Goal: Task Accomplishment & Management: Complete application form

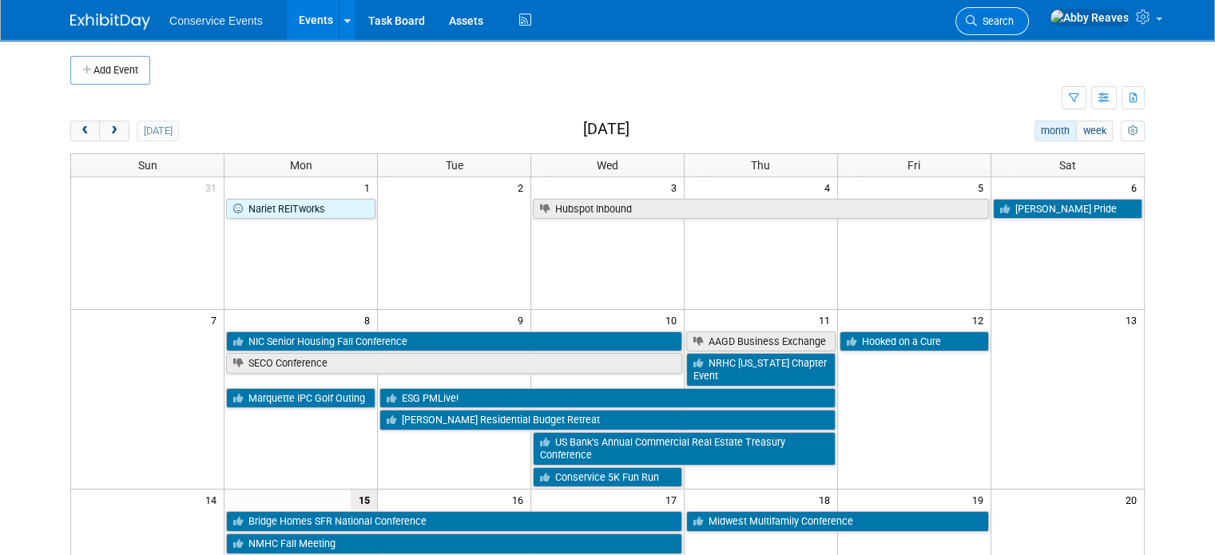
click at [1029, 12] on link "Search" at bounding box center [991, 21] width 73 height 28
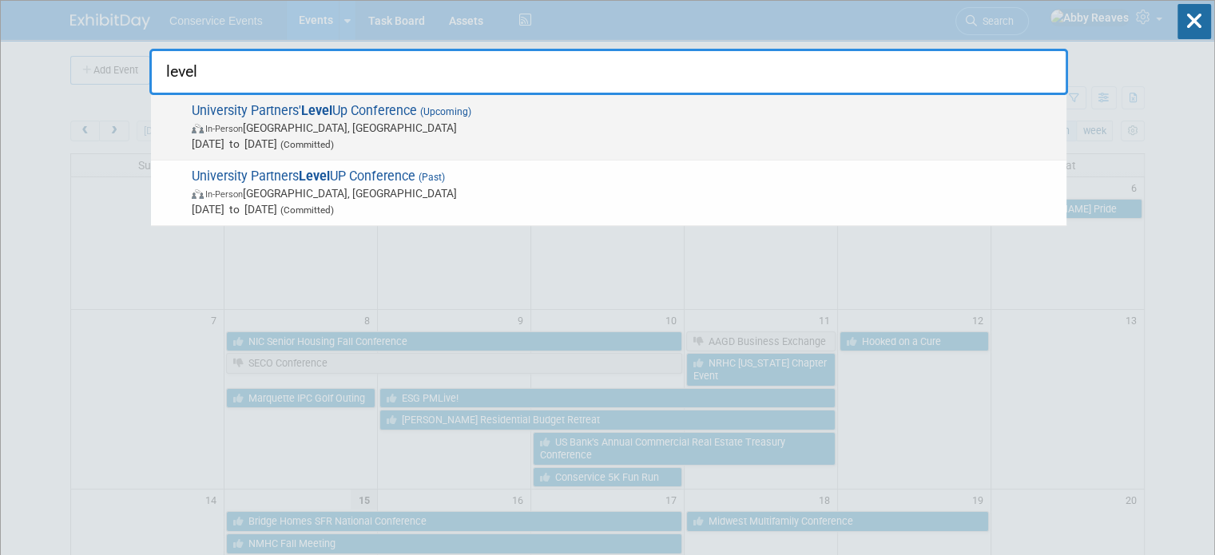
type input "level"
click at [494, 121] on span "In-Person [GEOGRAPHIC_DATA], [GEOGRAPHIC_DATA]" at bounding box center [625, 128] width 867 height 16
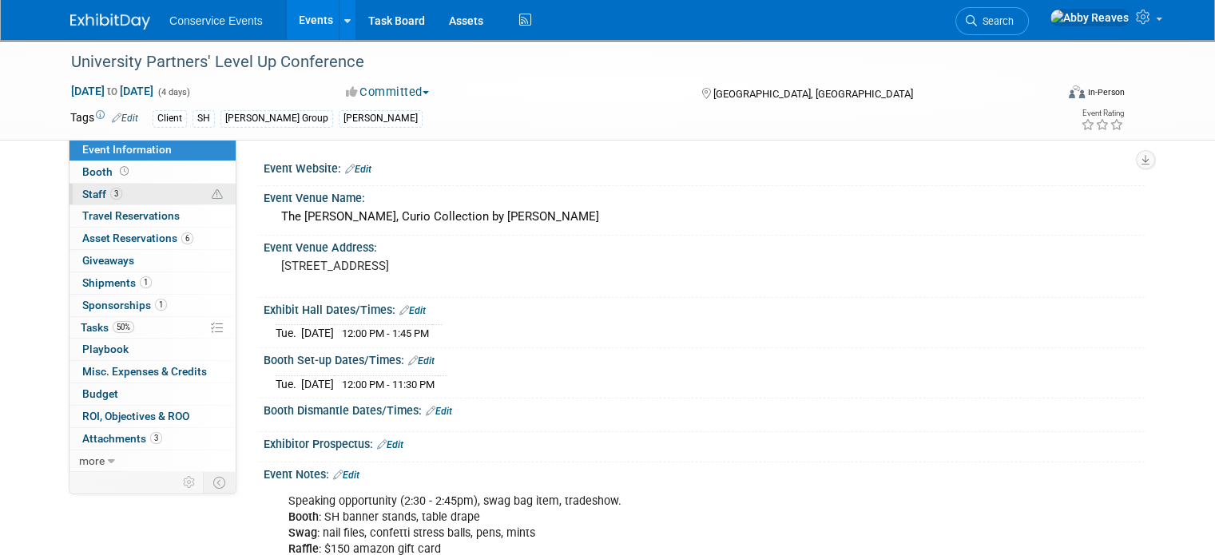
click at [115, 193] on link "3 Staff 3" at bounding box center [152, 195] width 166 height 22
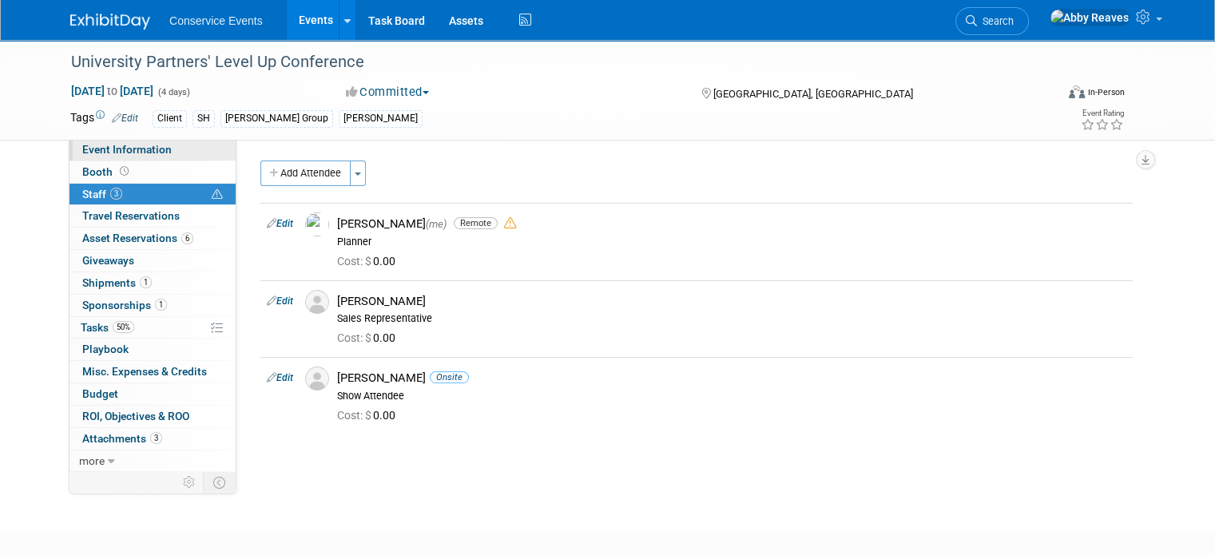
click at [133, 153] on span "Event Information" at bounding box center [126, 149] width 89 height 13
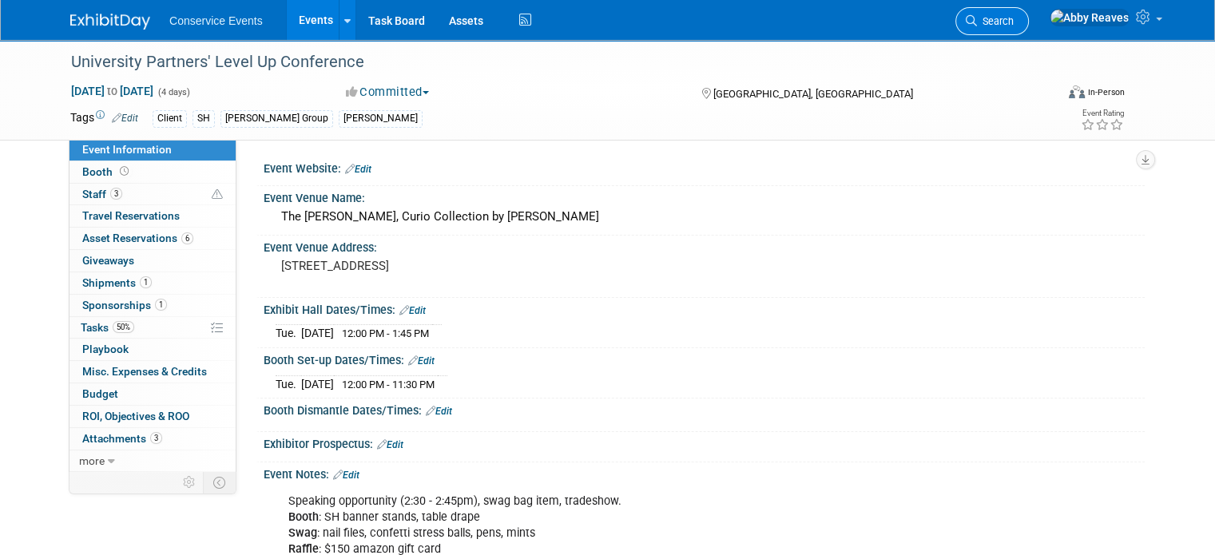
click at [1014, 20] on span "Search" at bounding box center [995, 21] width 37 height 12
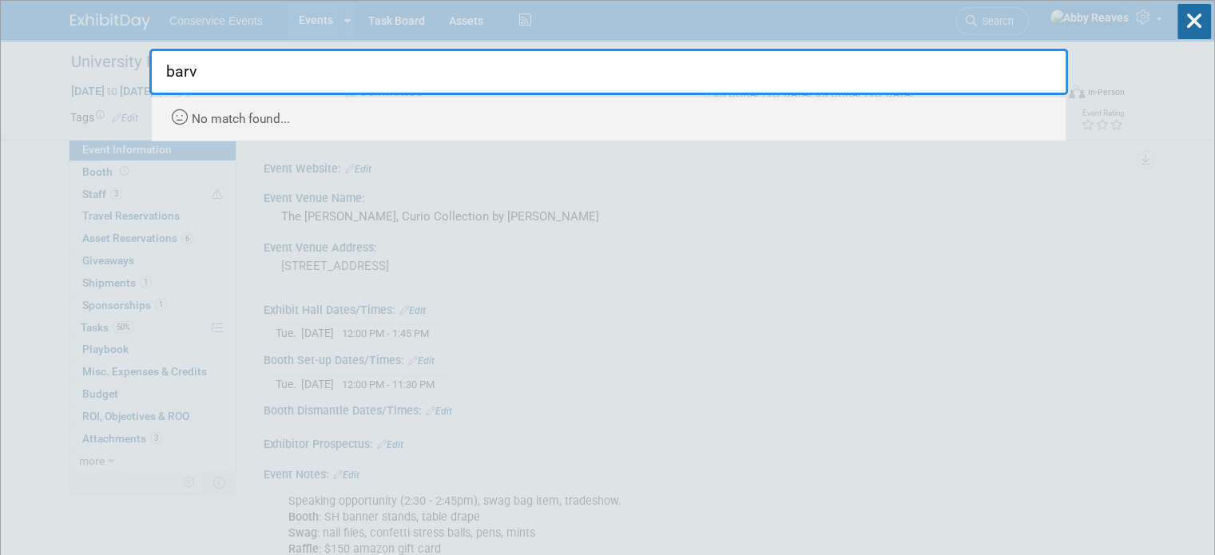
type input "barv"
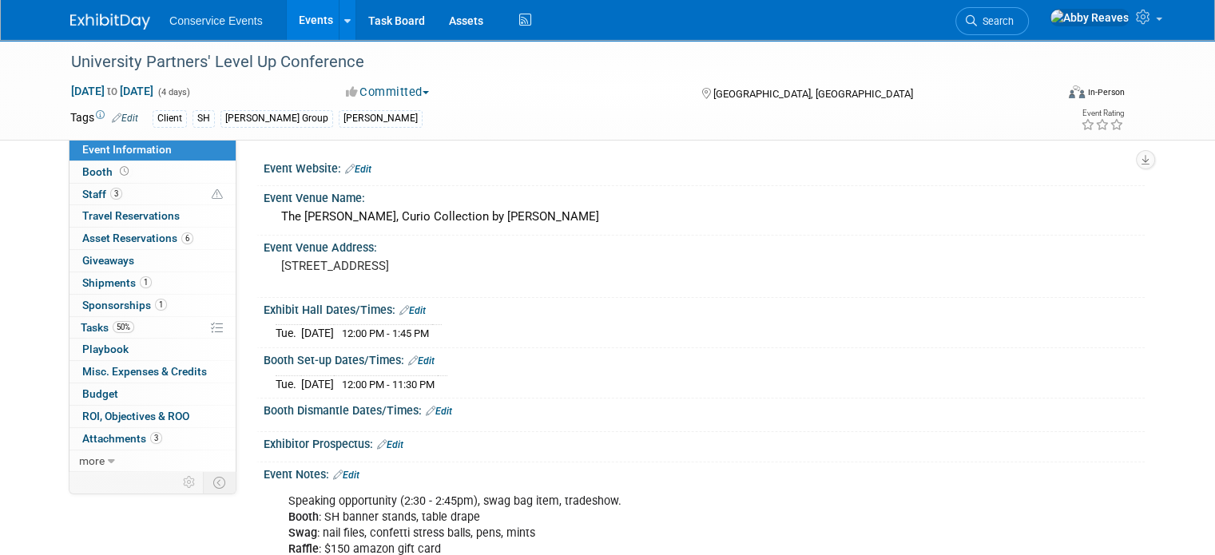
click at [316, 24] on link "Events" at bounding box center [316, 20] width 58 height 40
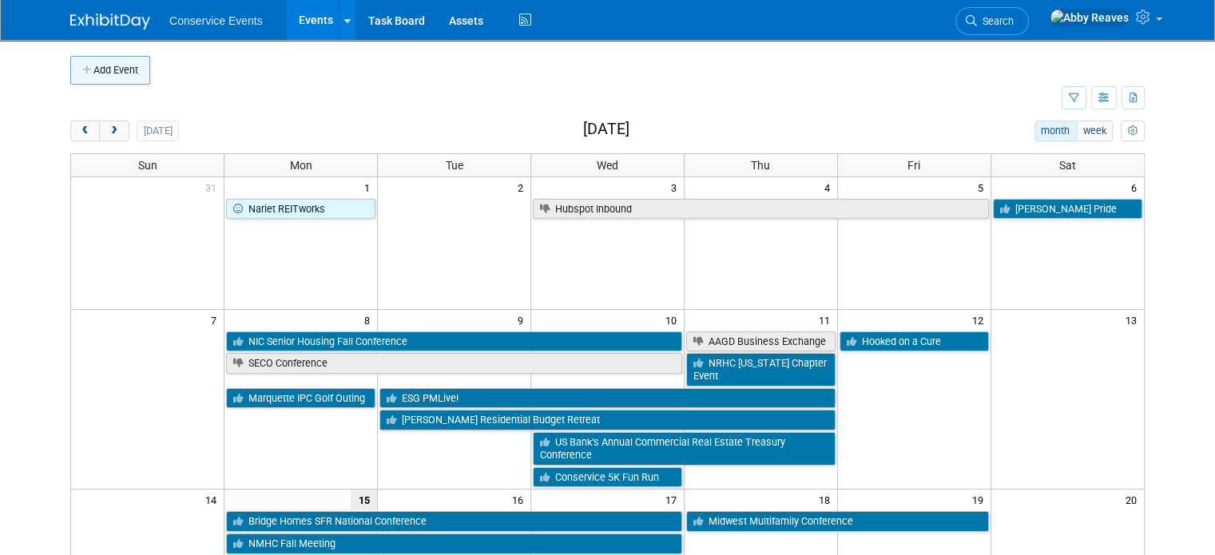
click at [123, 76] on button "Add Event" at bounding box center [110, 70] width 80 height 29
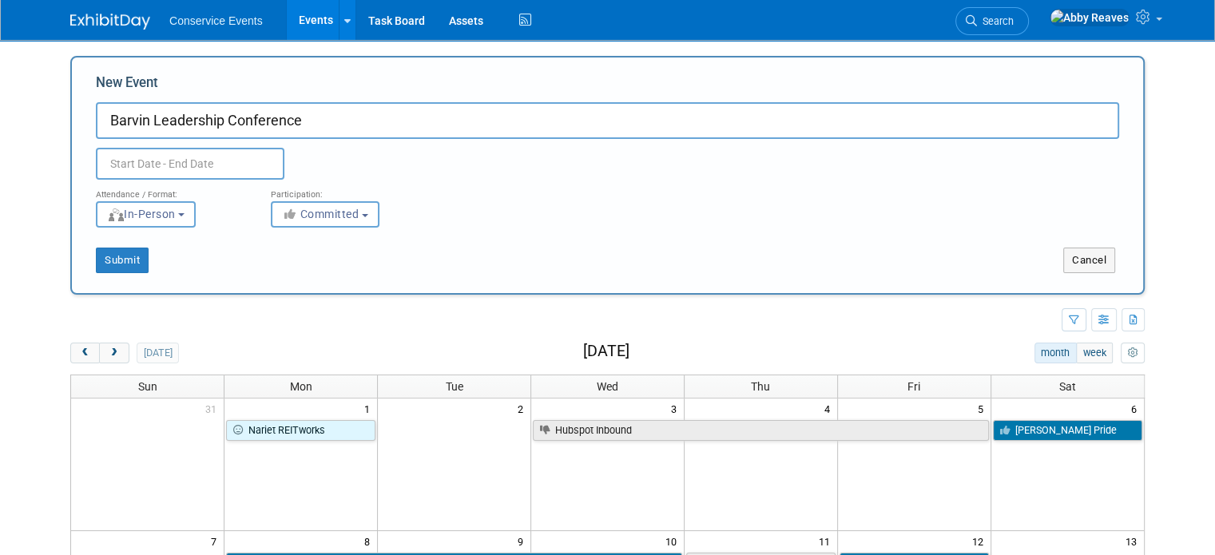
type input "Barvin Leadership Conference"
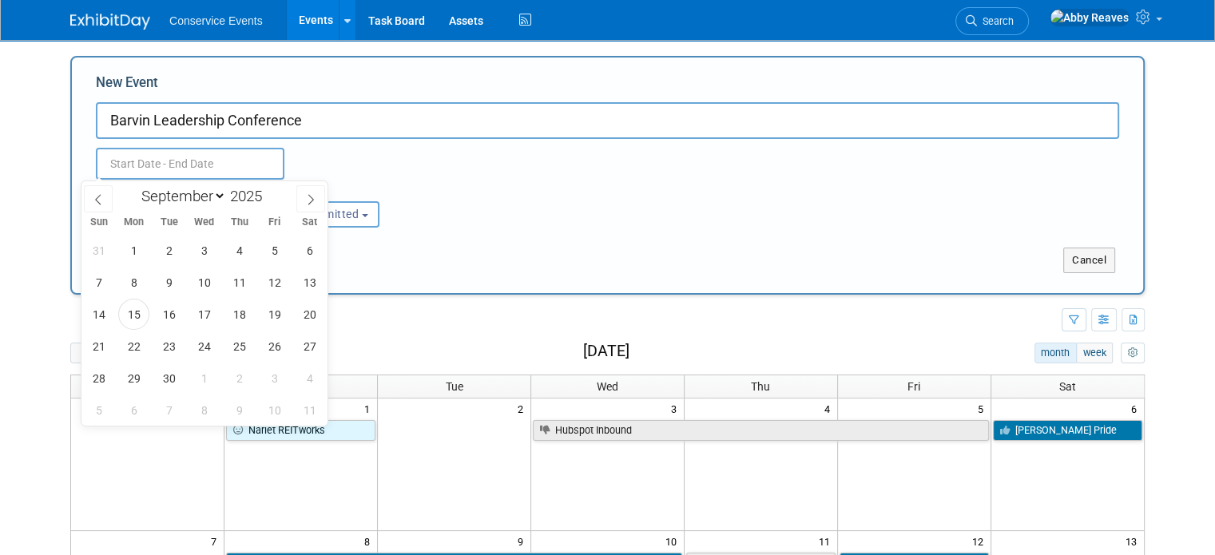
click at [148, 165] on input "text" at bounding box center [190, 164] width 189 height 32
click at [312, 200] on icon at bounding box center [311, 199] width 6 height 10
select select "9"
click at [200, 379] on span "29" at bounding box center [204, 378] width 31 height 31
click at [242, 383] on span "30" at bounding box center [239, 378] width 31 height 31
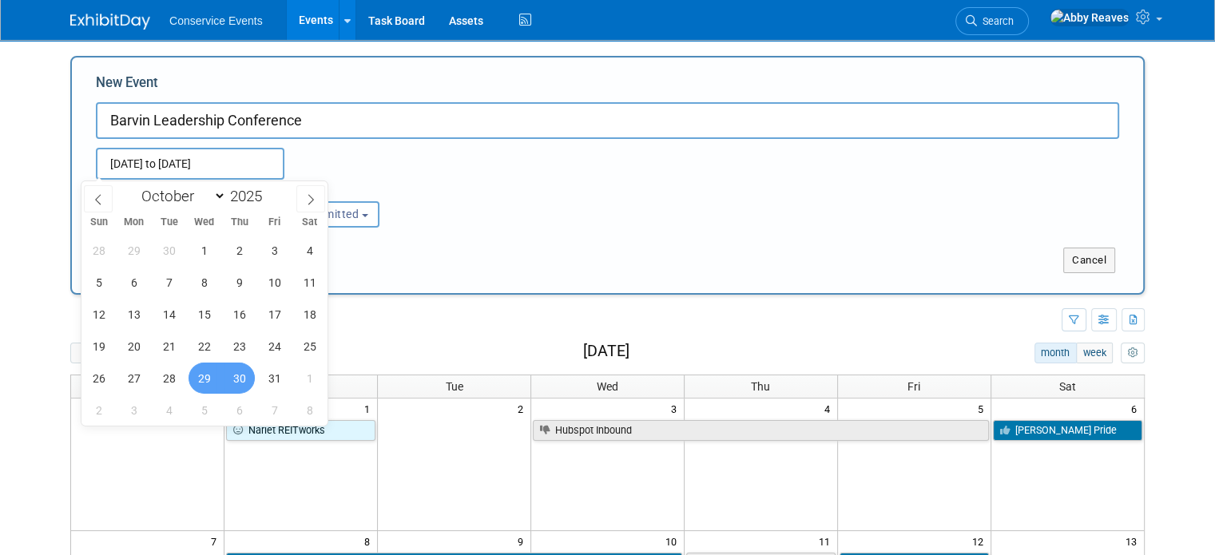
type input "Oct 29, 2025 to Oct 30, 2025"
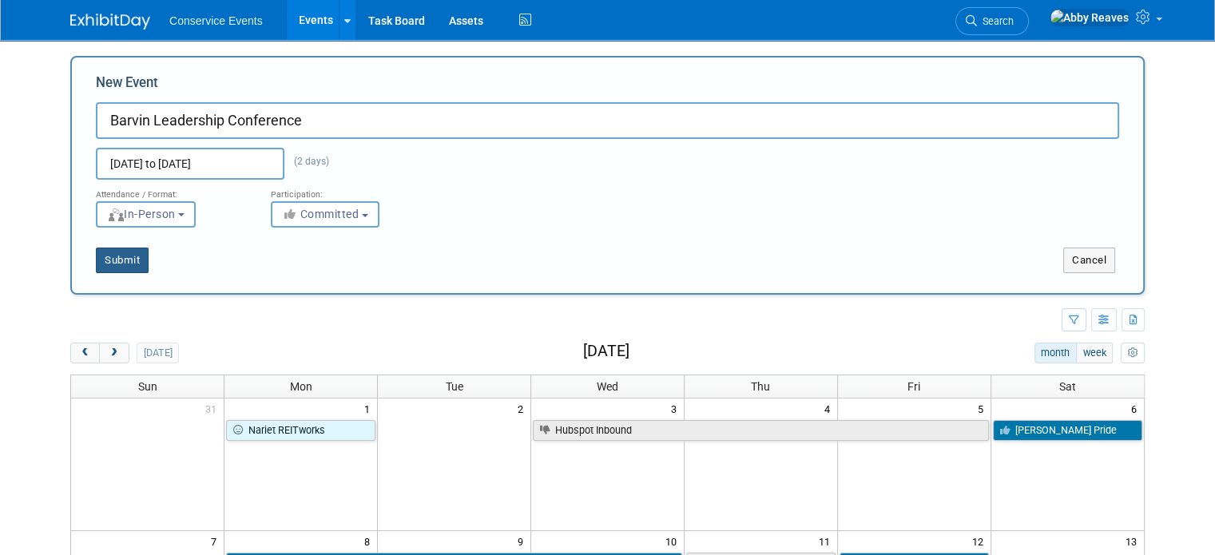
click at [117, 250] on button "Submit" at bounding box center [122, 261] width 53 height 26
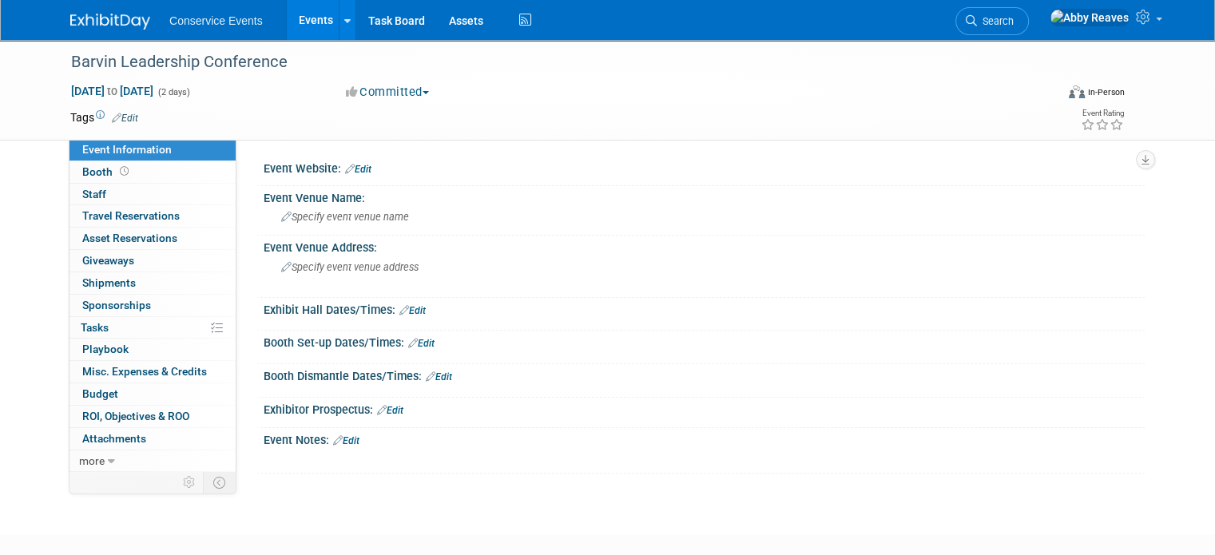
click at [133, 305] on span "Sponsorships 0" at bounding box center [116, 305] width 69 height 13
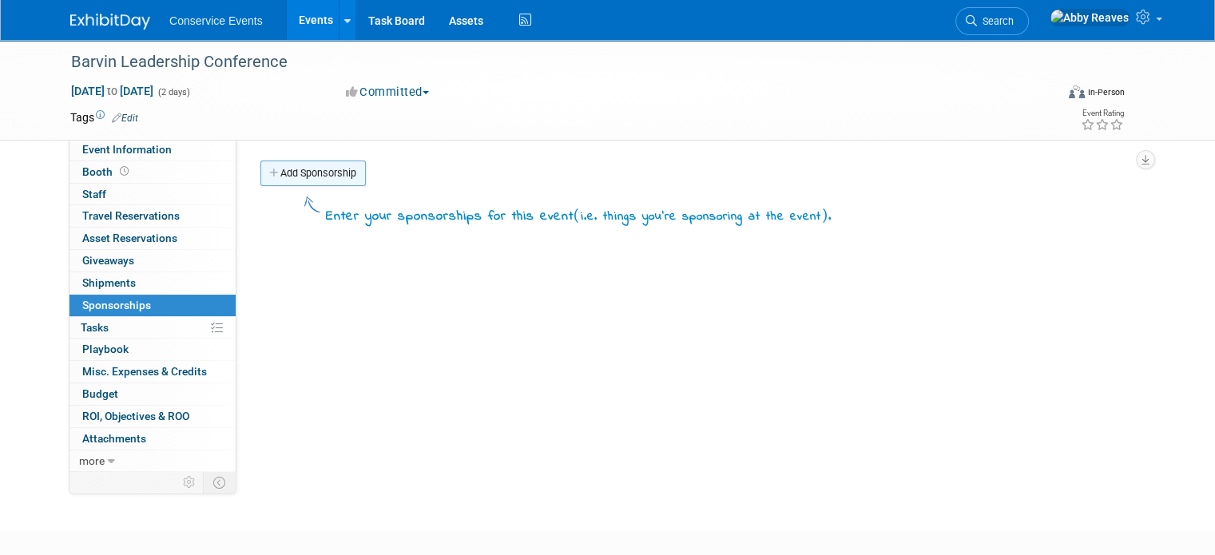
click at [300, 175] on link "Add Sponsorship" at bounding box center [312, 174] width 105 height 26
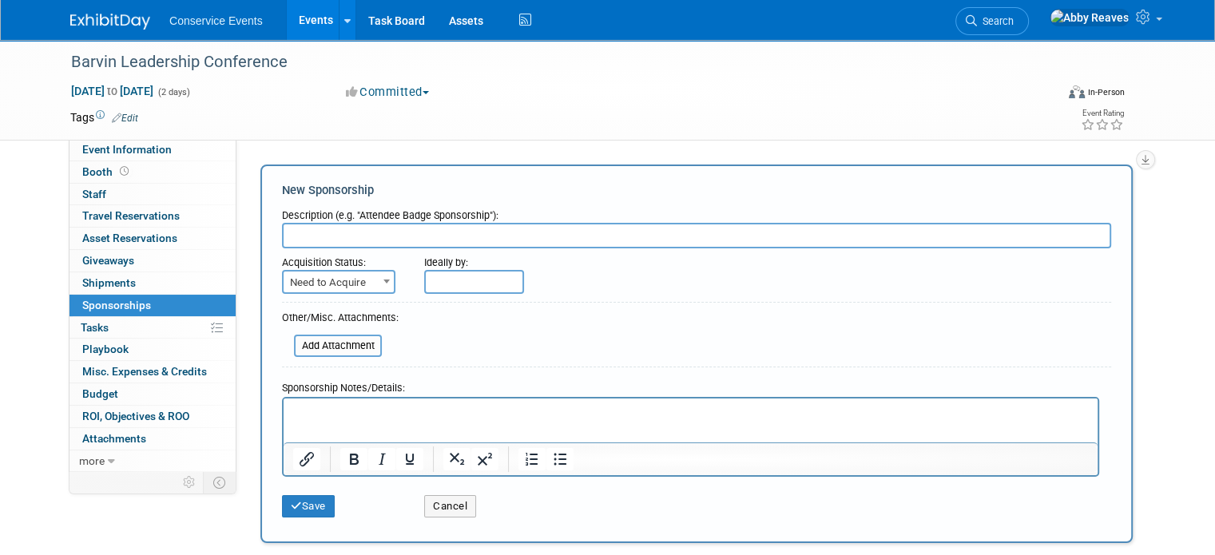
click at [365, 232] on input "text" at bounding box center [696, 236] width 829 height 26
type input "Sponsor"
click at [330, 277] on span "Need to Acquire" at bounding box center [339, 283] width 110 height 22
select select "2"
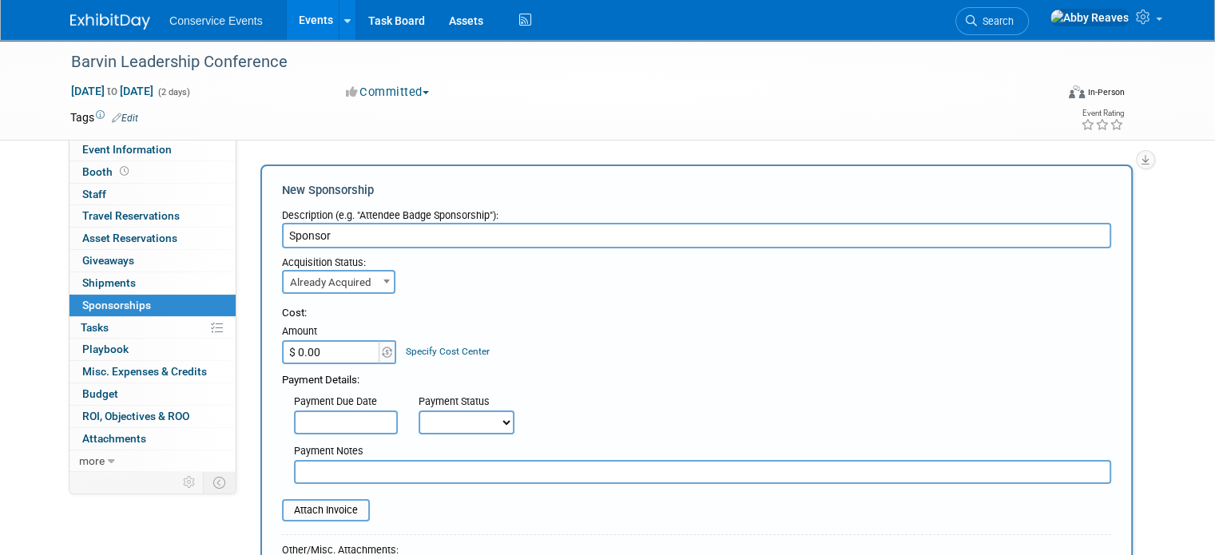
click at [329, 357] on input "$ 0.00" at bounding box center [332, 352] width 100 height 24
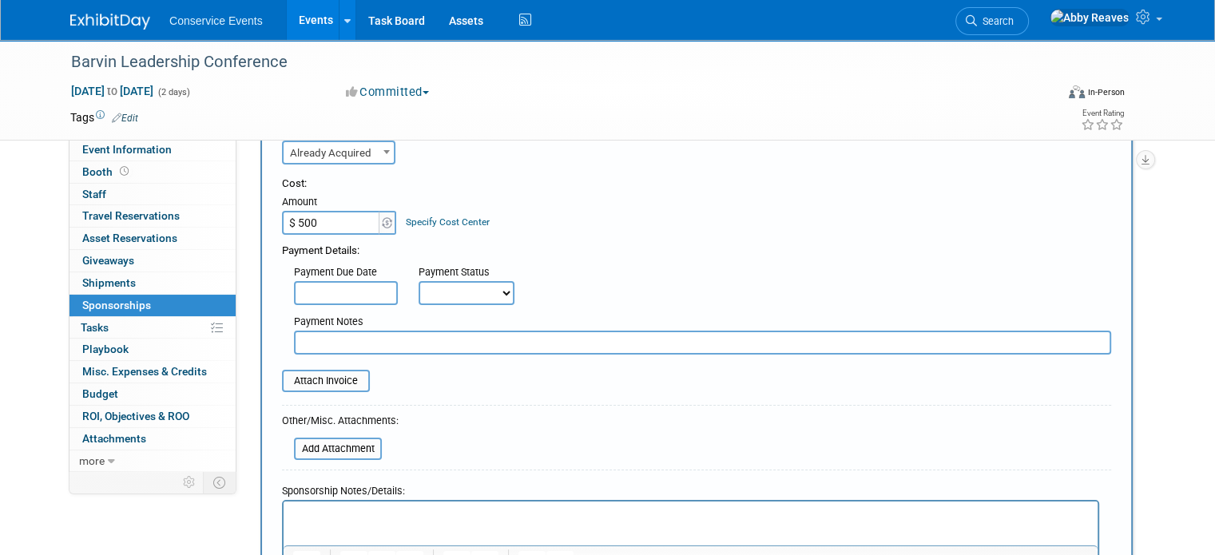
scroll to position [160, 0]
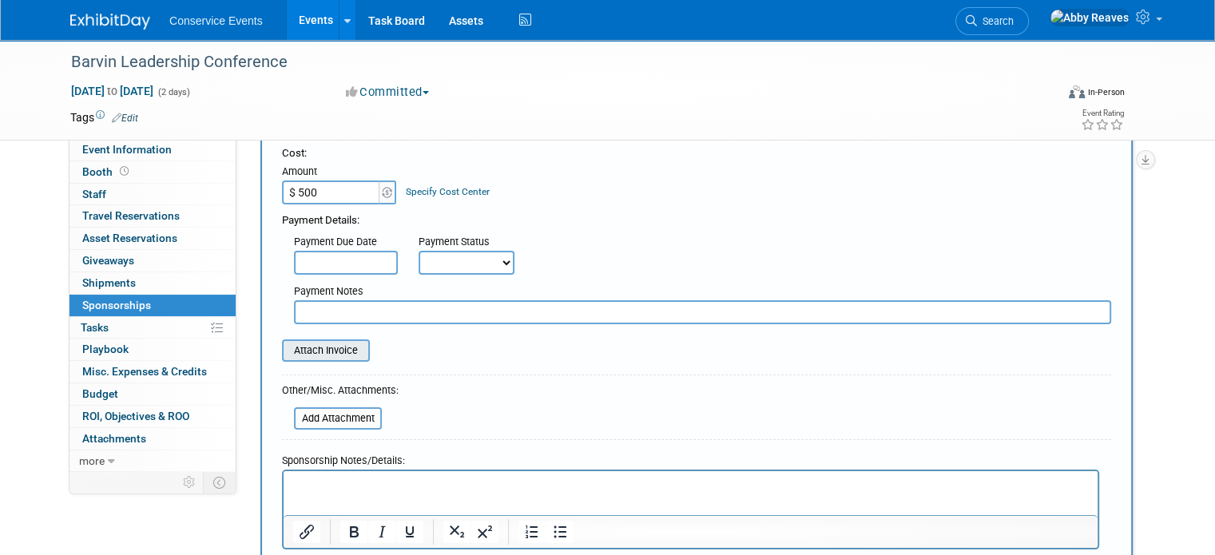
type input "$ 500.00"
click at [339, 355] on input "file" at bounding box center [273, 350] width 190 height 19
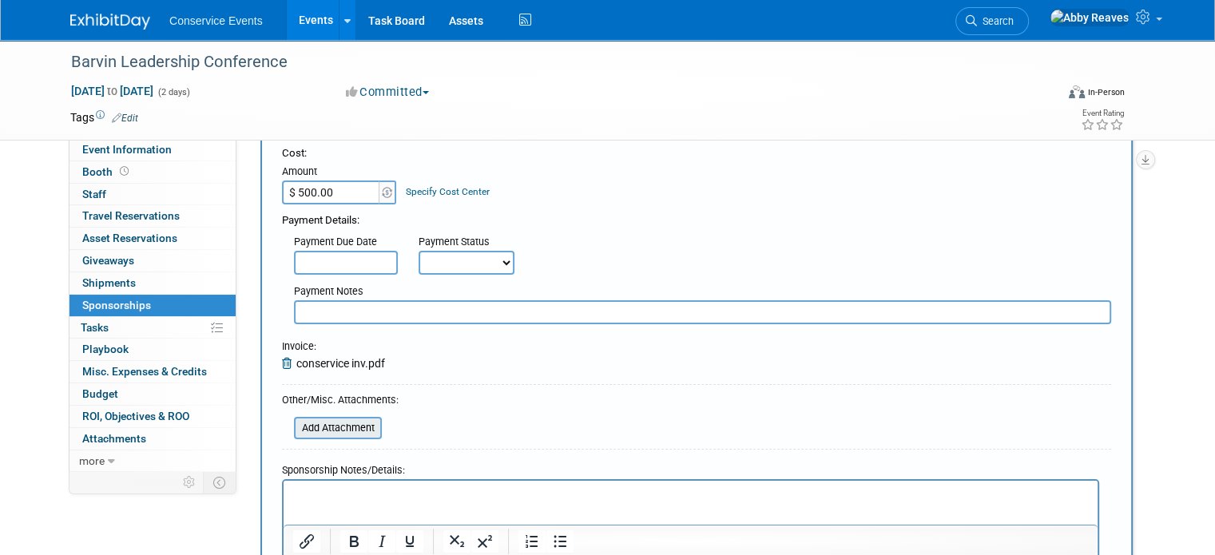
click at [320, 422] on input "file" at bounding box center [285, 428] width 190 height 19
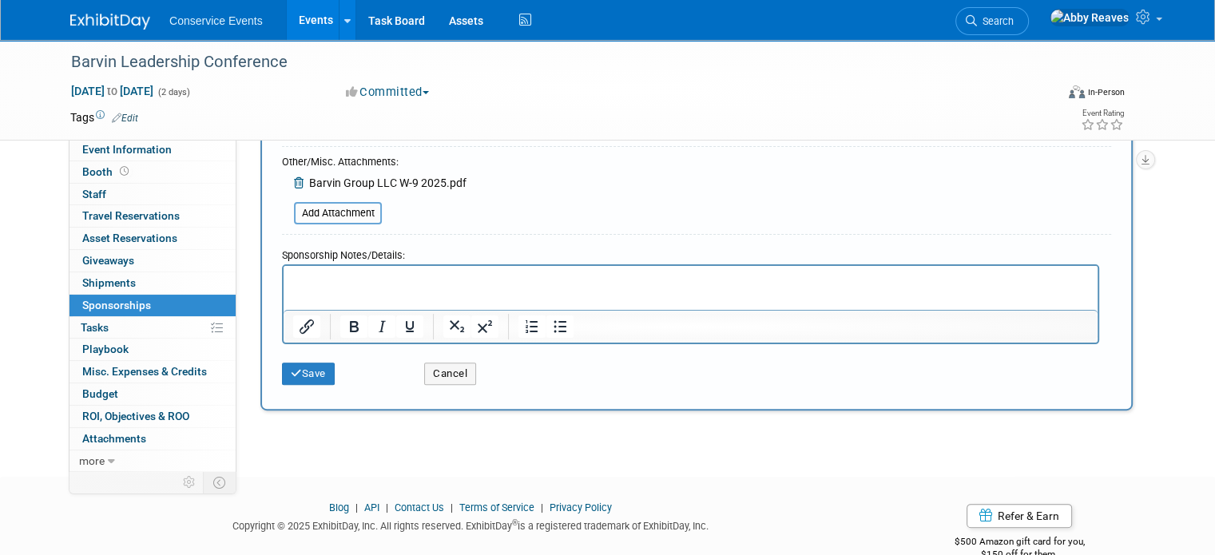
scroll to position [399, 0]
click at [288, 370] on button "Save" at bounding box center [308, 372] width 53 height 22
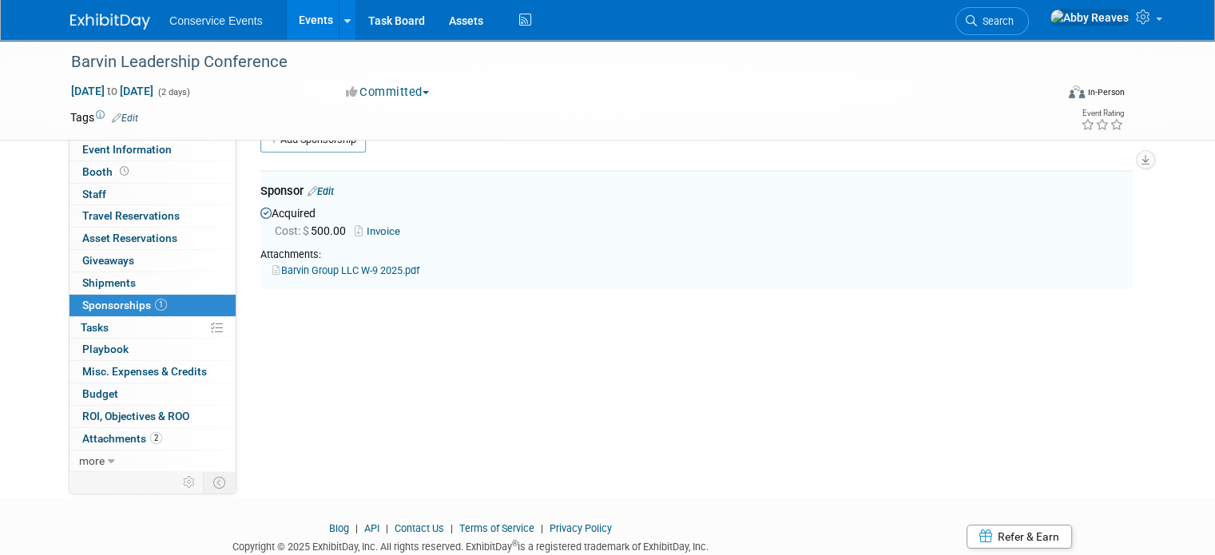
scroll to position [32, 0]
click at [163, 156] on link "Event Information" at bounding box center [152, 150] width 166 height 22
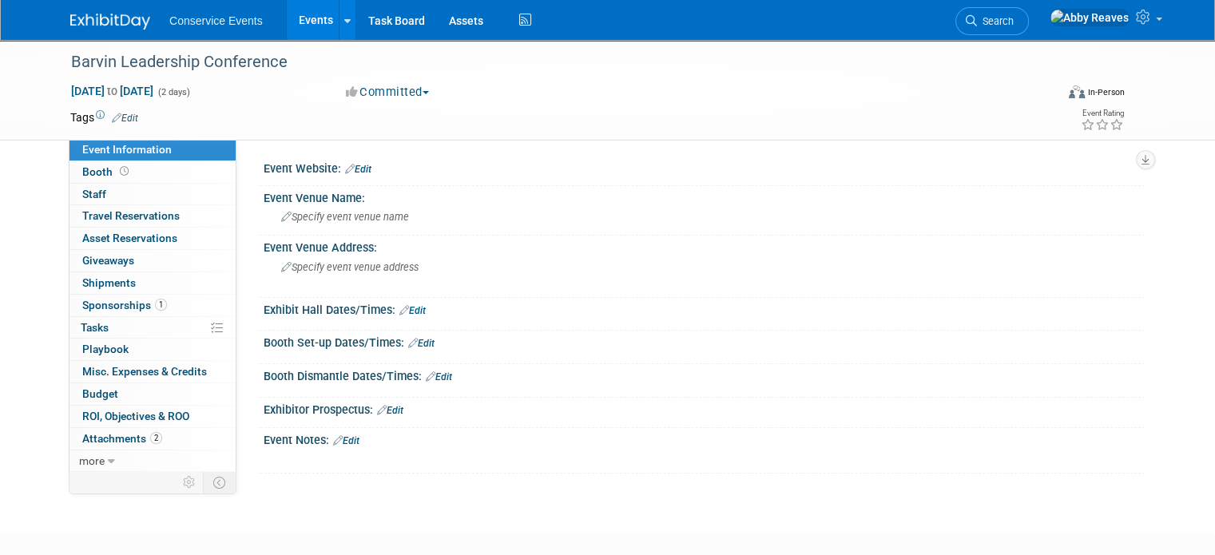
drag, startPoint x: 130, startPoint y: 119, endPoint x: 122, endPoint y: 121, distance: 8.1
click at [138, 119] on td at bounding box center [541, 117] width 807 height 16
click at [121, 121] on link "Edit" at bounding box center [125, 118] width 26 height 11
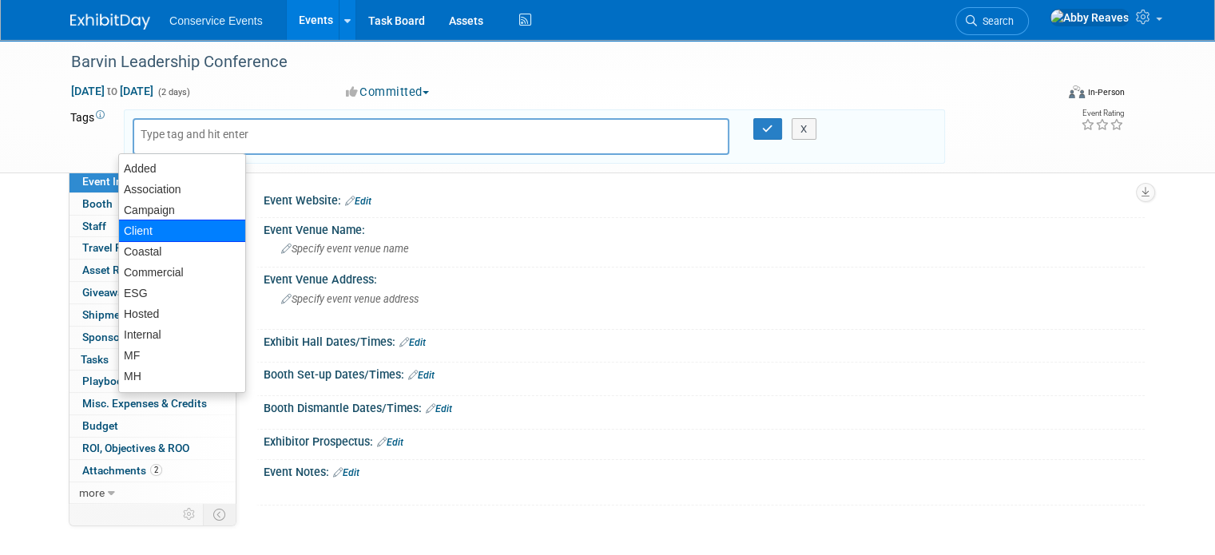
click at [161, 232] on div "Client" at bounding box center [182, 231] width 128 height 22
type input "Client"
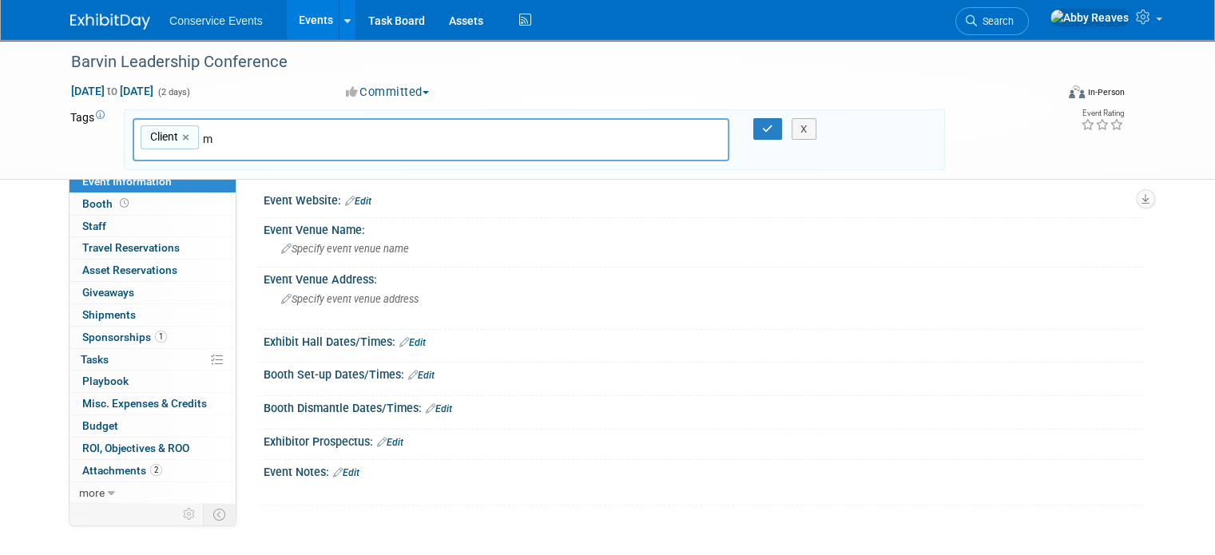
type input "mf"
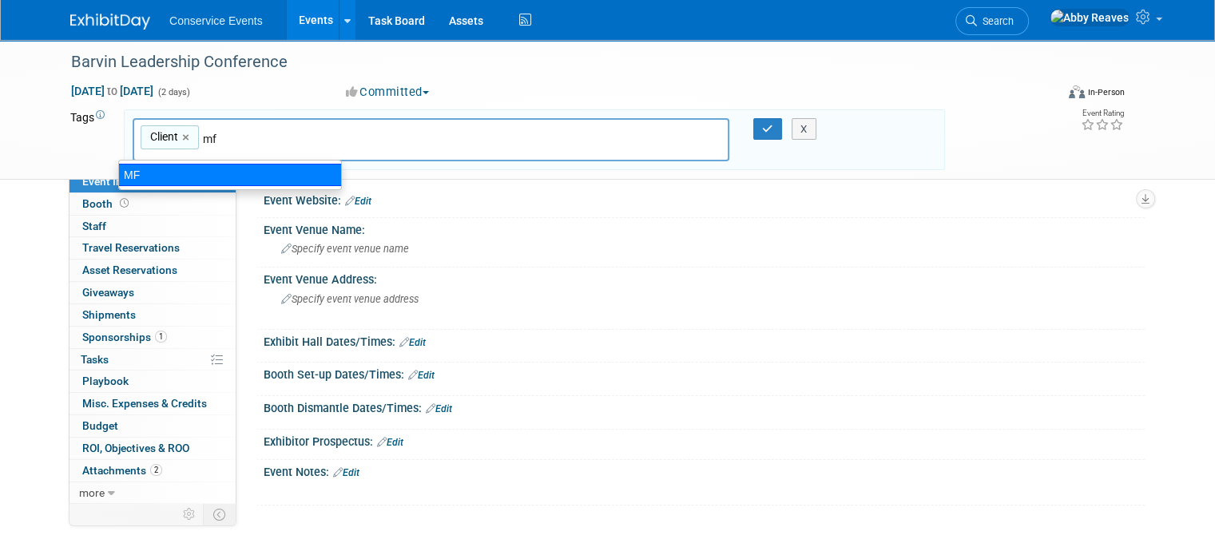
click at [168, 181] on div "MF" at bounding box center [230, 175] width 224 height 22
type input "Client, MF"
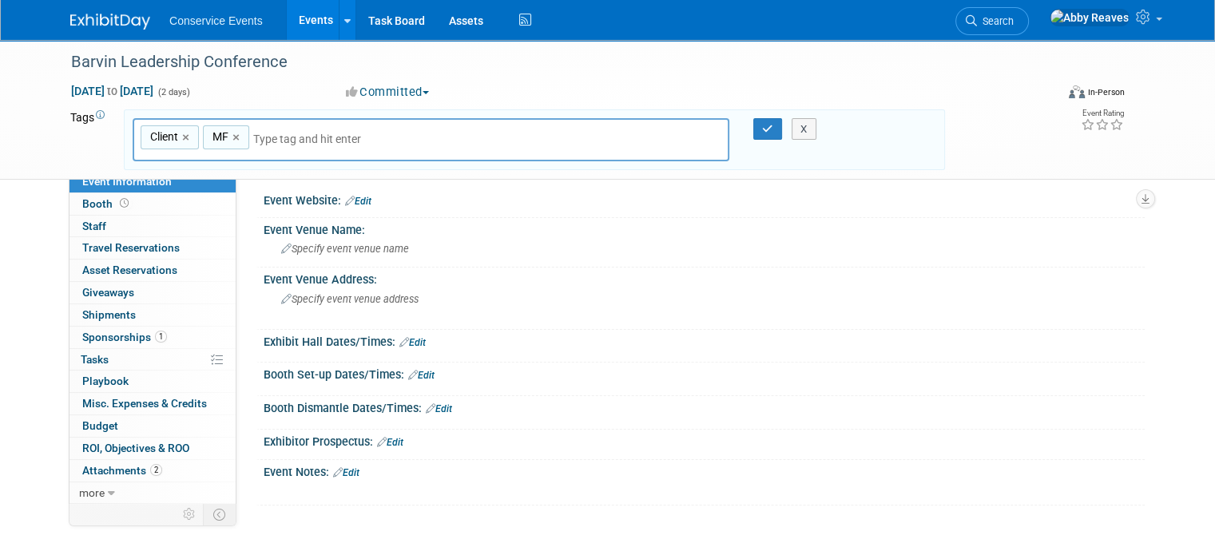
click at [781, 130] on div "X" at bounding box center [809, 129] width 69 height 22
click at [773, 129] on icon "button" at bounding box center [767, 129] width 11 height 10
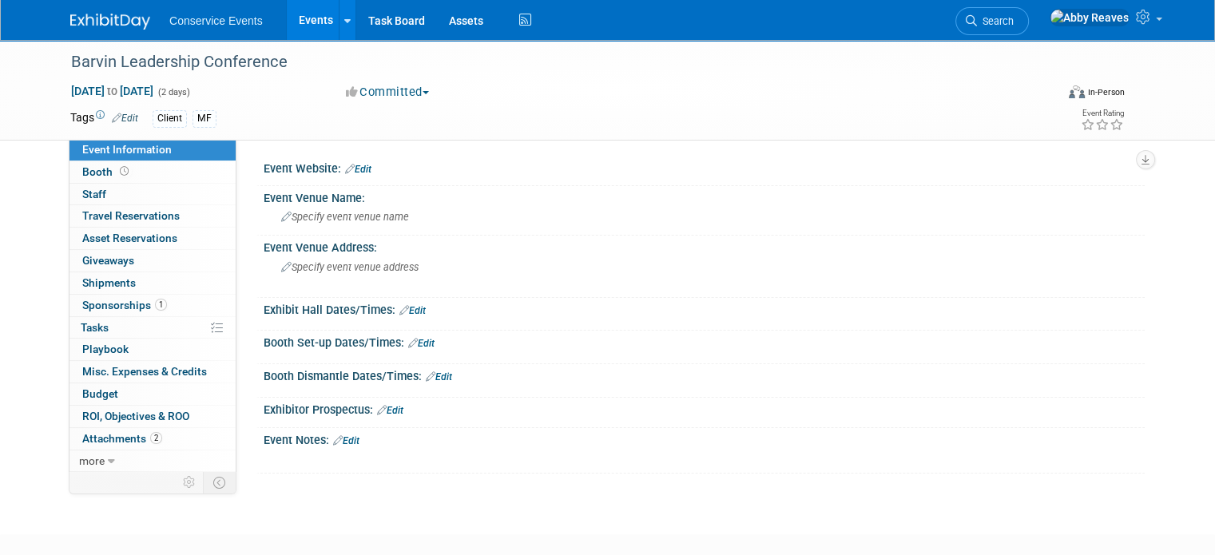
click at [299, 23] on link "Events" at bounding box center [316, 20] width 58 height 40
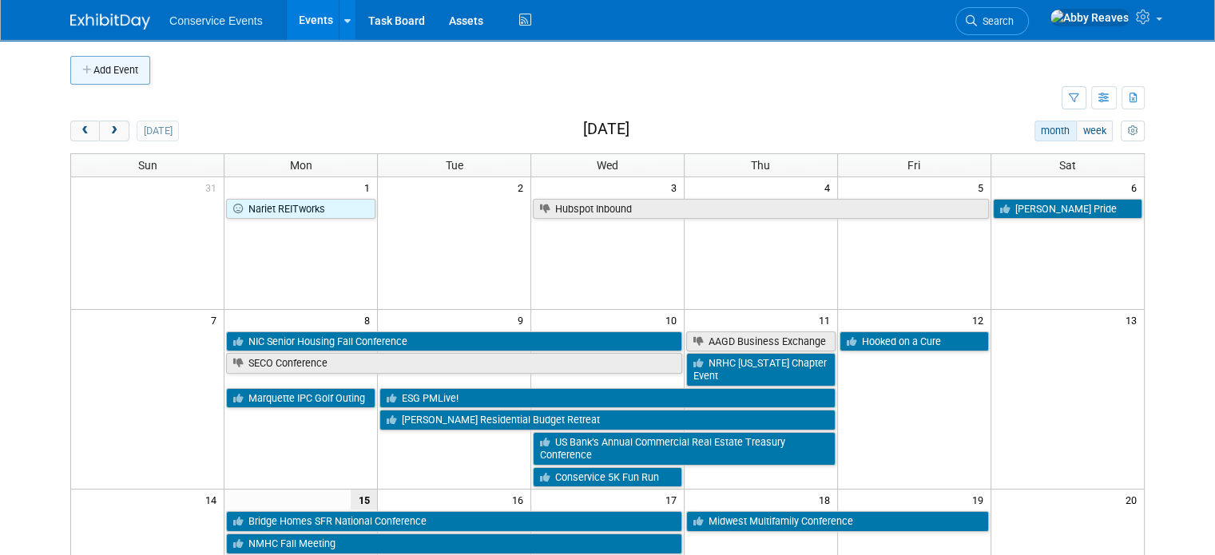
click at [128, 57] on button "Add Event" at bounding box center [110, 70] width 80 height 29
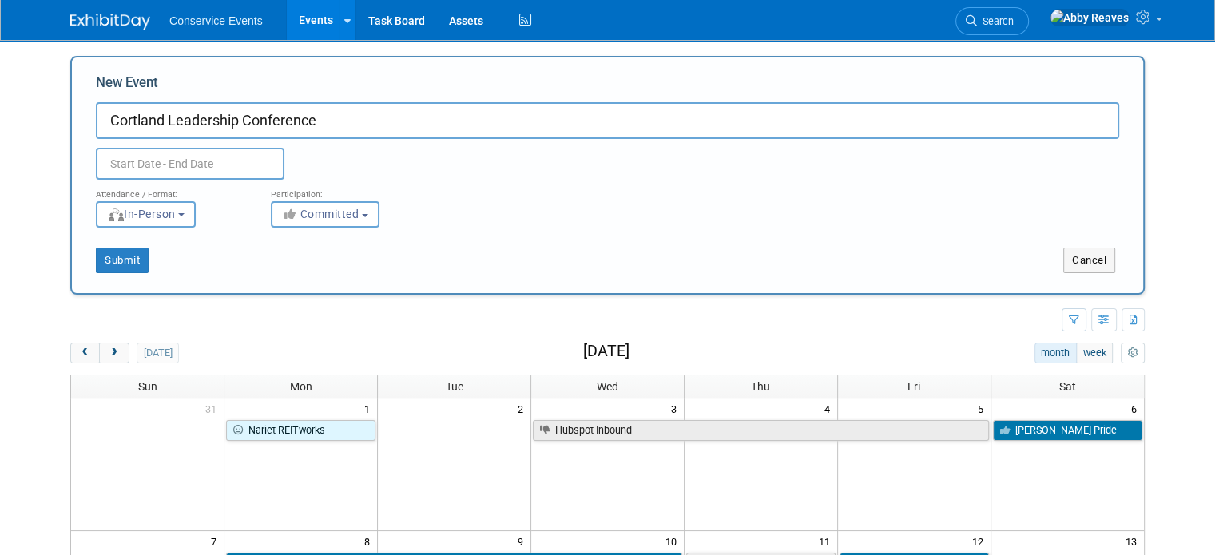
type input "Cortland Leadership Conference"
click at [190, 165] on input "text" at bounding box center [190, 164] width 189 height 32
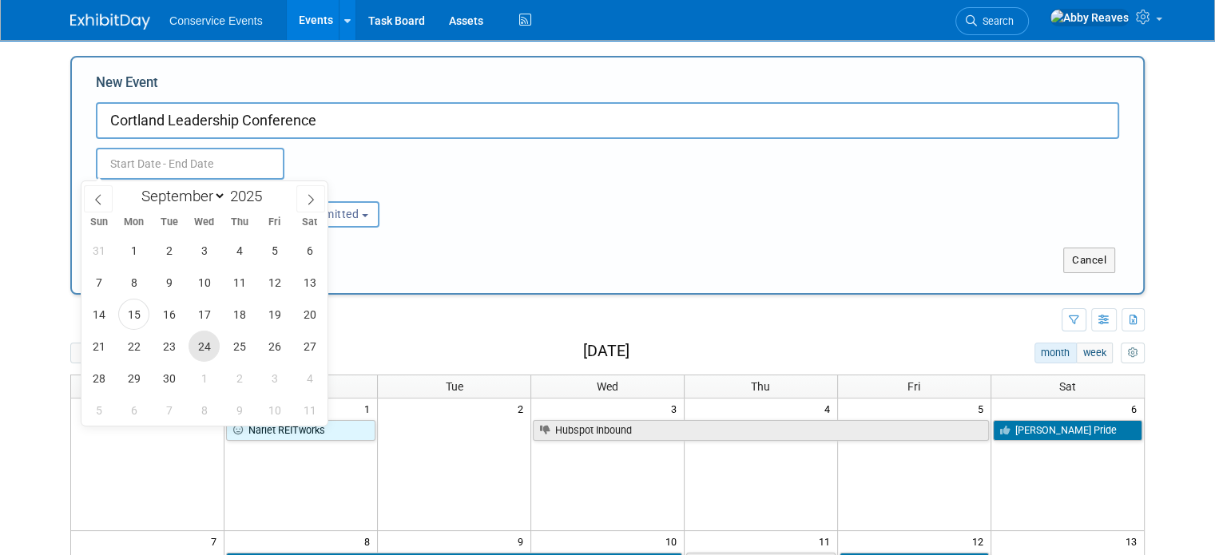
click at [217, 351] on span "24" at bounding box center [204, 346] width 31 height 31
click at [268, 347] on span "26" at bounding box center [274, 346] width 31 height 31
type input "Sep 24, 2025 to Sep 26, 2025"
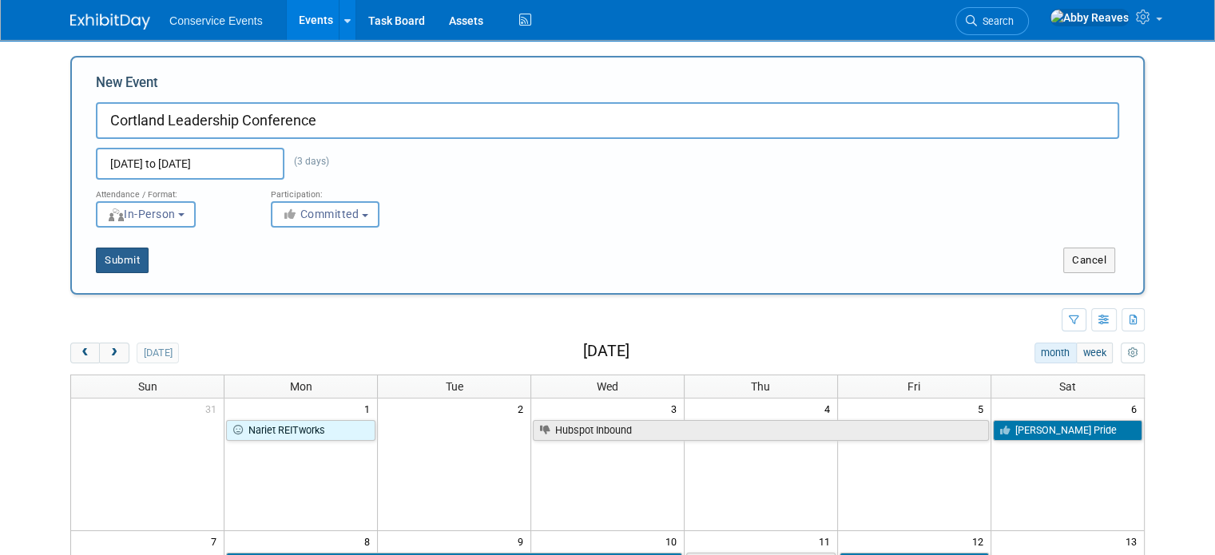
click at [102, 261] on button "Submit" at bounding box center [122, 261] width 53 height 26
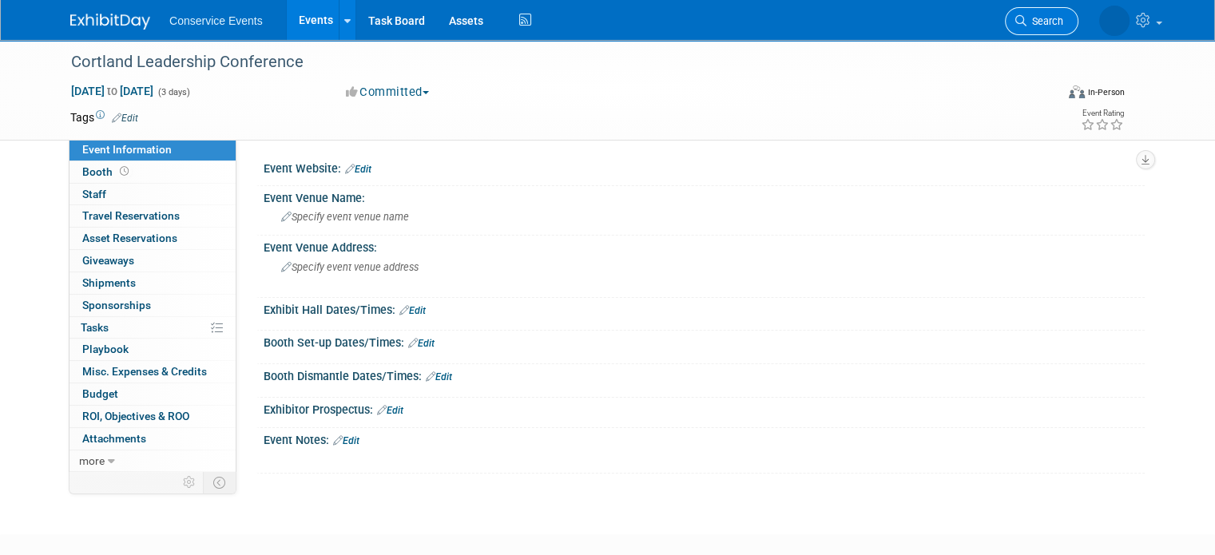
click at [1053, 11] on link "Search" at bounding box center [1041, 21] width 73 height 28
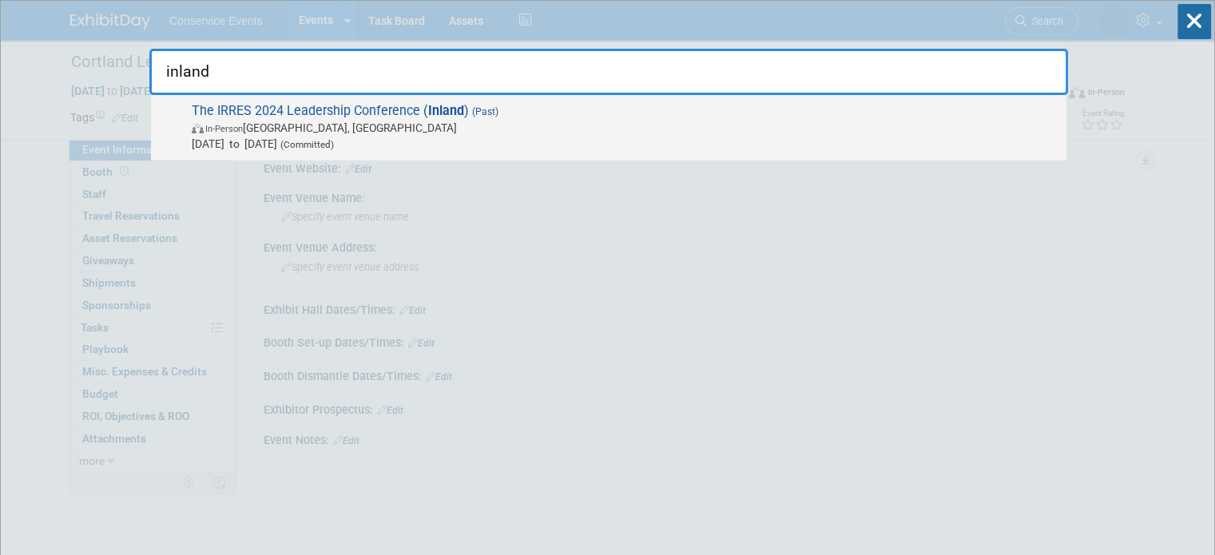
type input "inland"
click at [714, 114] on span "The IRRES 2024 Leadership Conference ( Inland ) (Past) In-Person Bengaluru, Ind…" at bounding box center [622, 127] width 871 height 49
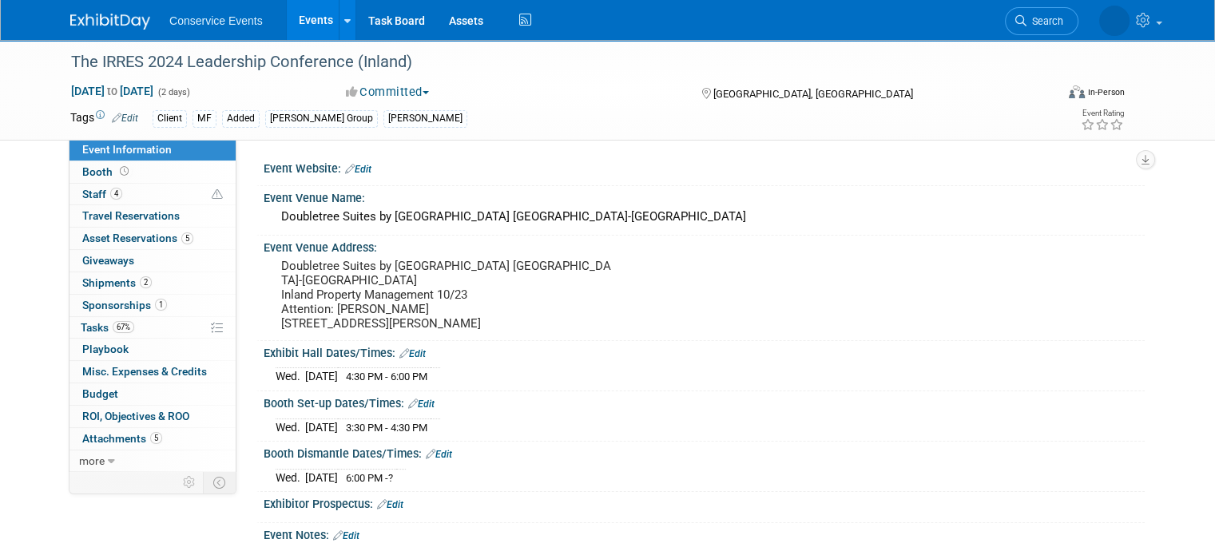
scroll to position [240, 0]
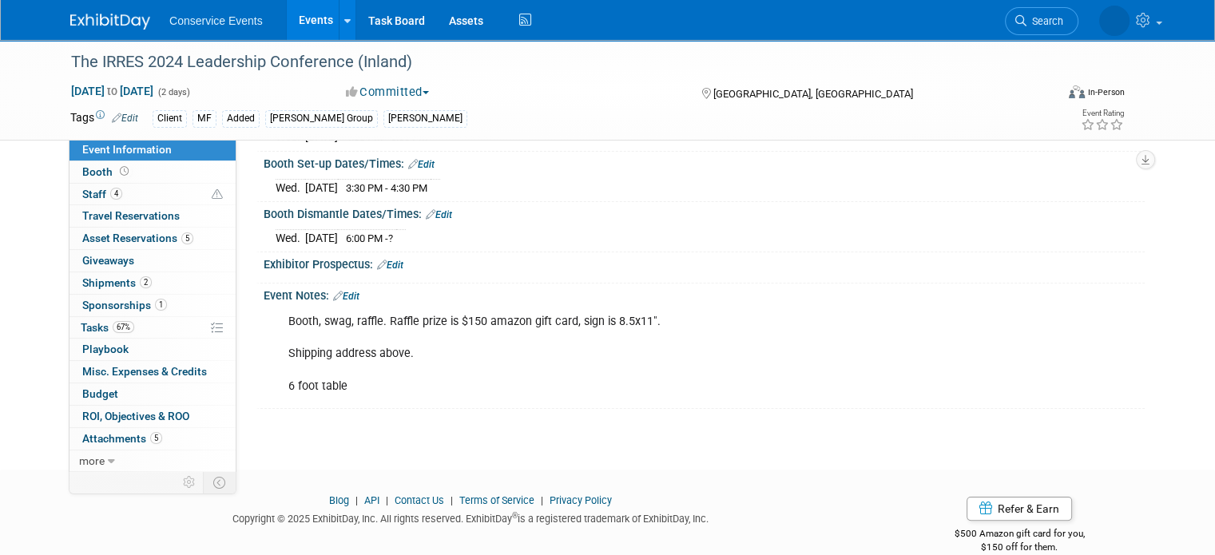
click at [339, 295] on link "Edit" at bounding box center [346, 296] width 26 height 11
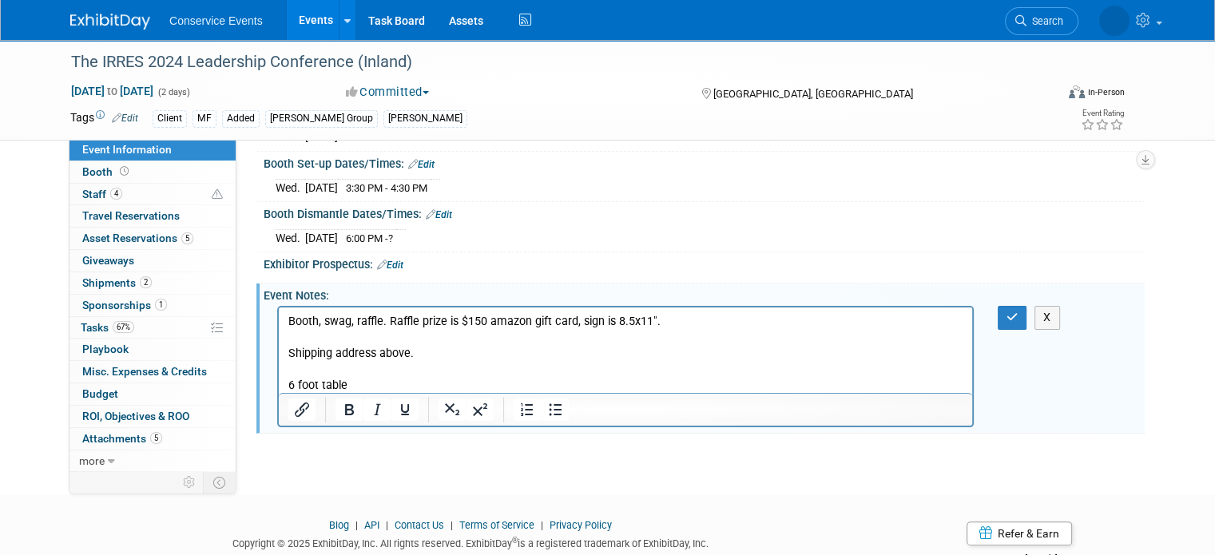
scroll to position [0, 0]
click at [378, 374] on p "Booth, swag, raffle. Raffle prize is $150 amazon gift card, sign is 8.5x11". Sh…" at bounding box center [625, 354] width 675 height 80
click at [1058, 314] on button "X" at bounding box center [1047, 317] width 26 height 23
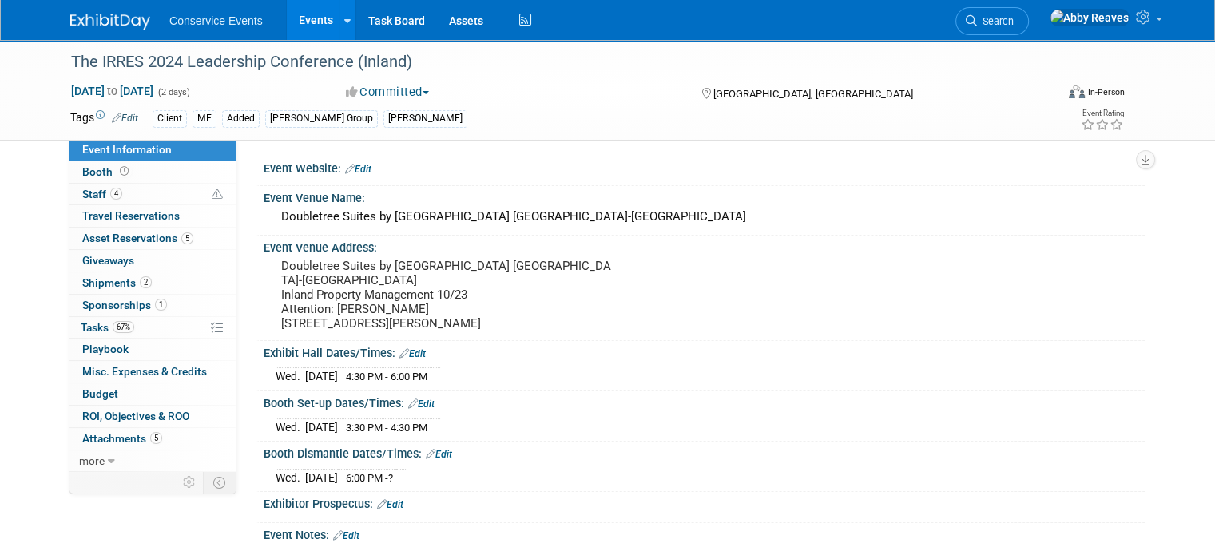
click at [291, 34] on link "Events" at bounding box center [316, 20] width 58 height 40
